Goal: Find specific page/section: Find specific page/section

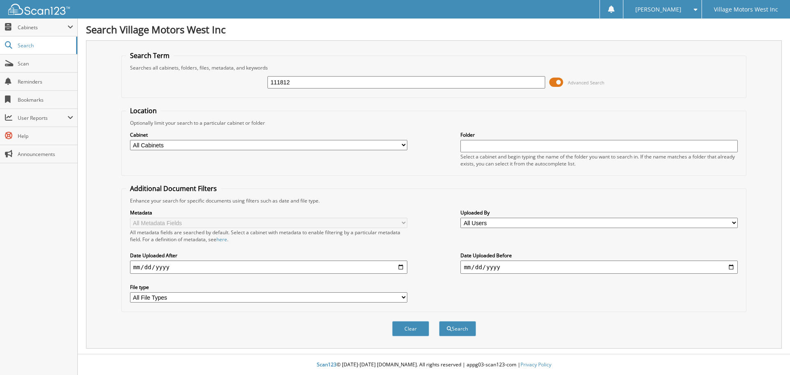
type input "111812"
click at [439, 321] on button "Search" at bounding box center [457, 328] width 37 height 15
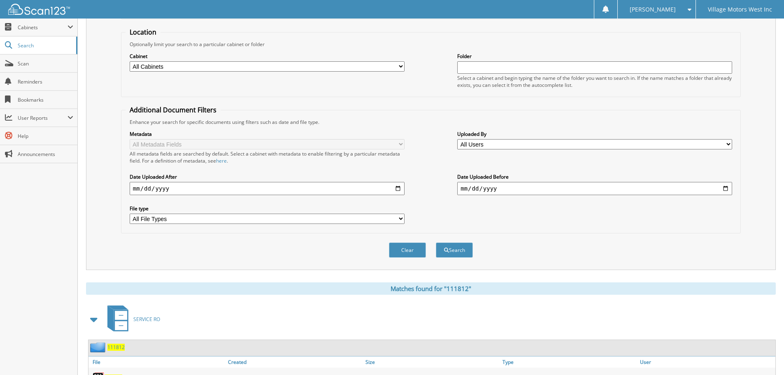
scroll to position [202, 0]
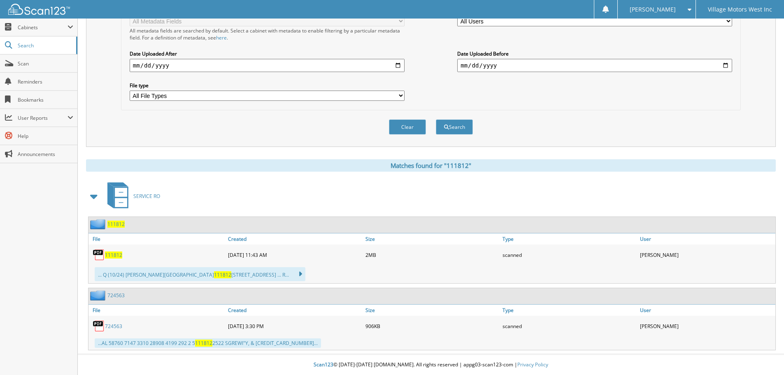
click at [119, 258] on span "111812" at bounding box center [113, 255] width 17 height 7
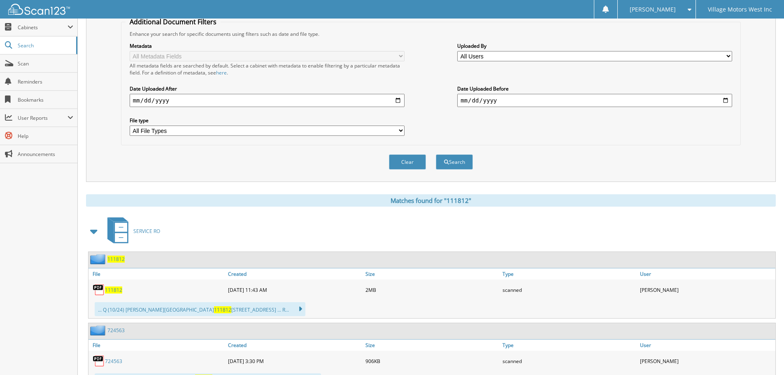
scroll to position [0, 0]
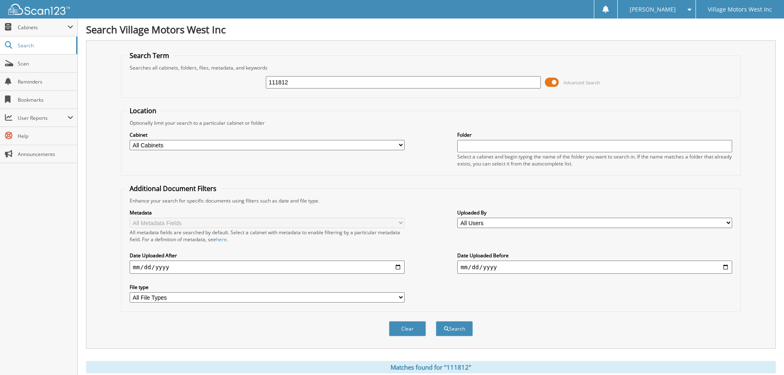
click at [284, 83] on input "111812" at bounding box center [403, 82] width 275 height 12
type input "111882"
click at [436, 321] on button "Search" at bounding box center [454, 328] width 37 height 15
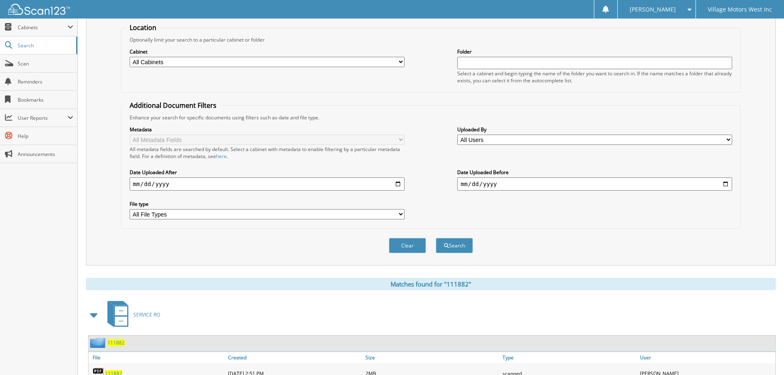
scroll to position [206, 0]
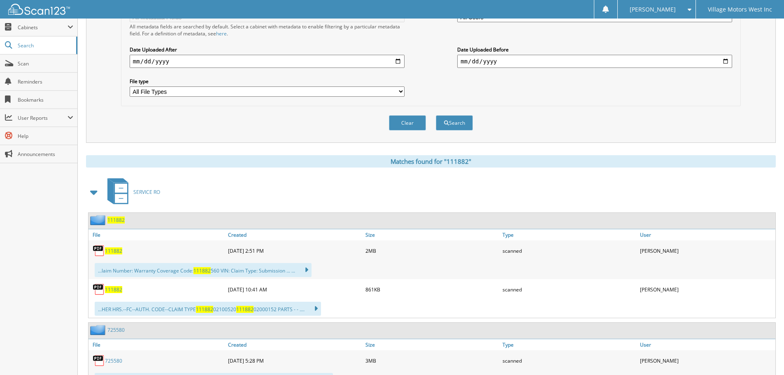
click at [117, 249] on span "111882" at bounding box center [113, 250] width 17 height 7
